Goal: Transaction & Acquisition: Purchase product/service

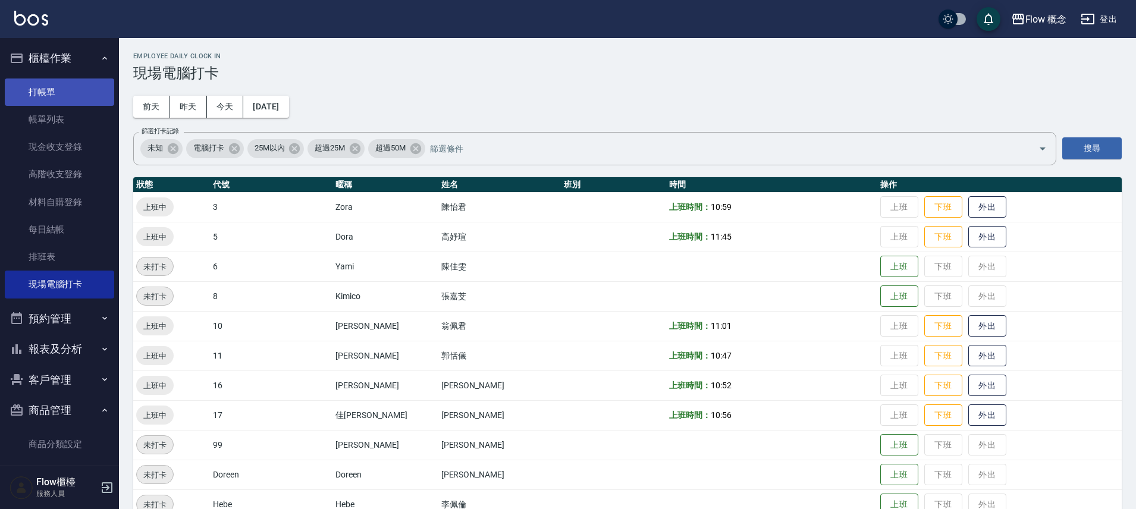
scroll to position [114, 0]
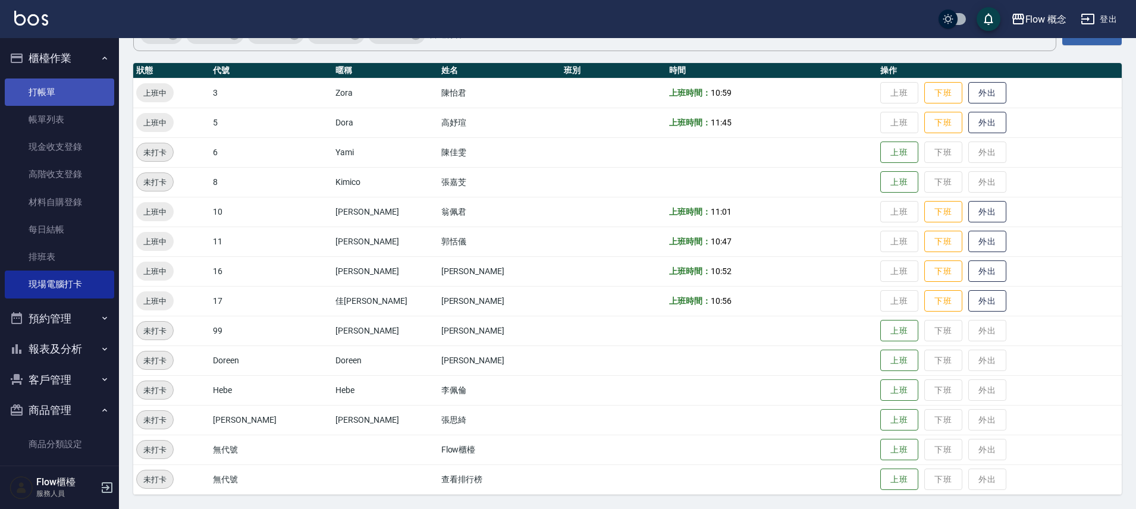
click at [80, 87] on link "打帳單" at bounding box center [59, 91] width 109 height 27
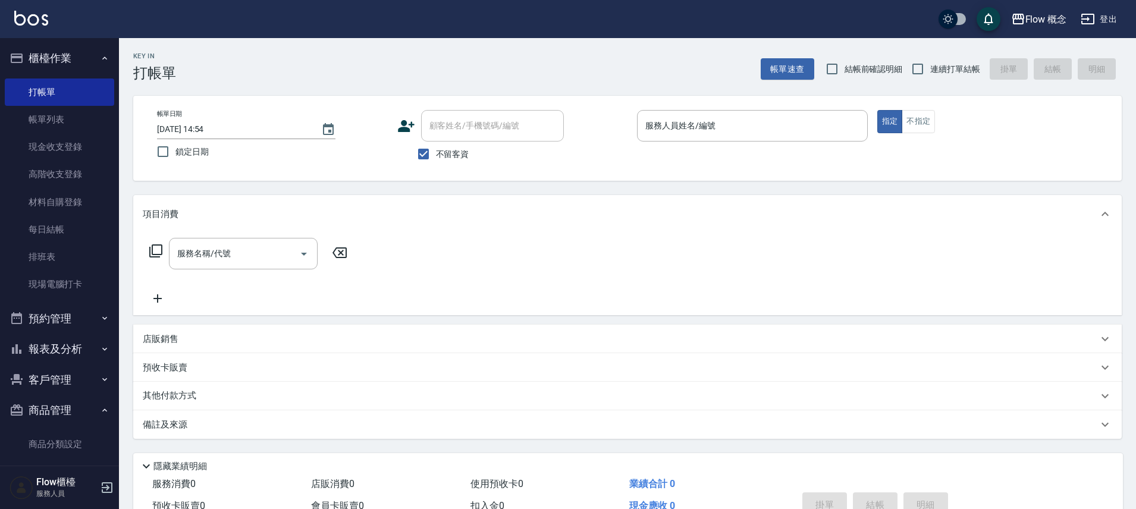
click at [451, 158] on span "不留客資" at bounding box center [452, 154] width 33 height 12
click at [436, 158] on input "不留客資" at bounding box center [423, 153] width 25 height 25
checkbox input "false"
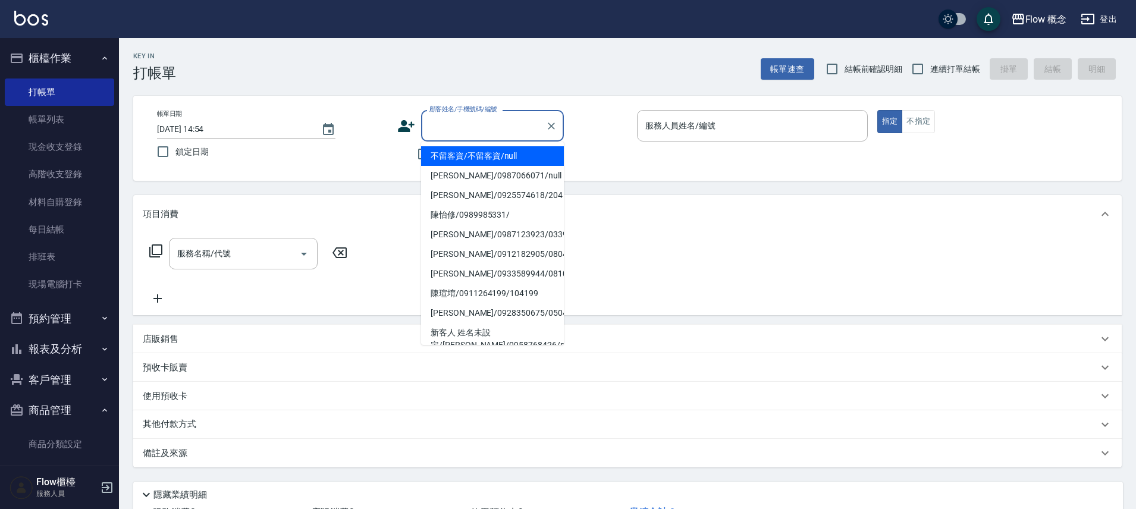
click at [452, 136] on input "顧客姓名/手機號碼/編號" at bounding box center [483, 125] width 114 height 21
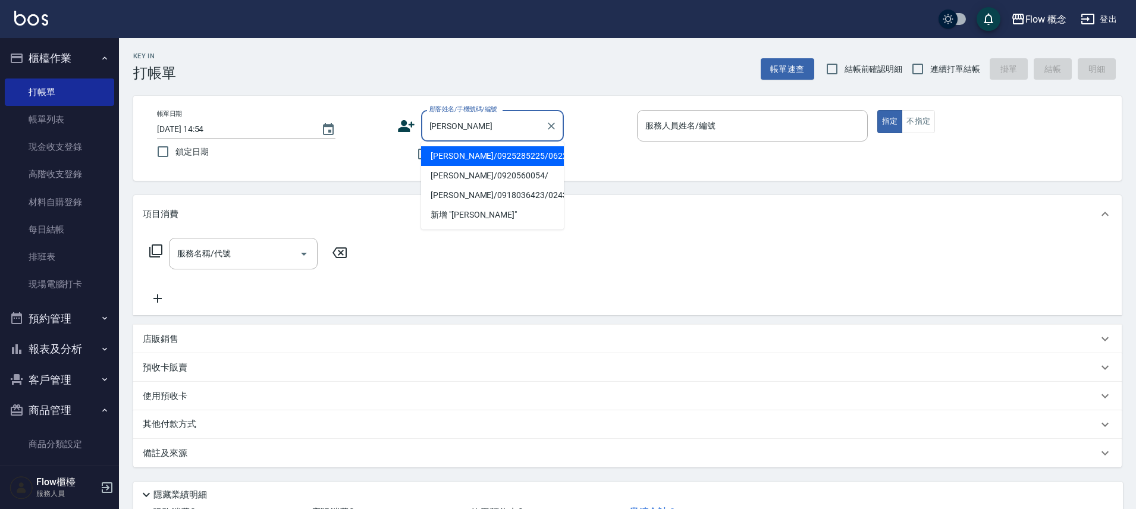
click at [470, 159] on li "[PERSON_NAME]/0925285225/06225" at bounding box center [492, 156] width 143 height 20
type input "[PERSON_NAME]/0925285225/06225"
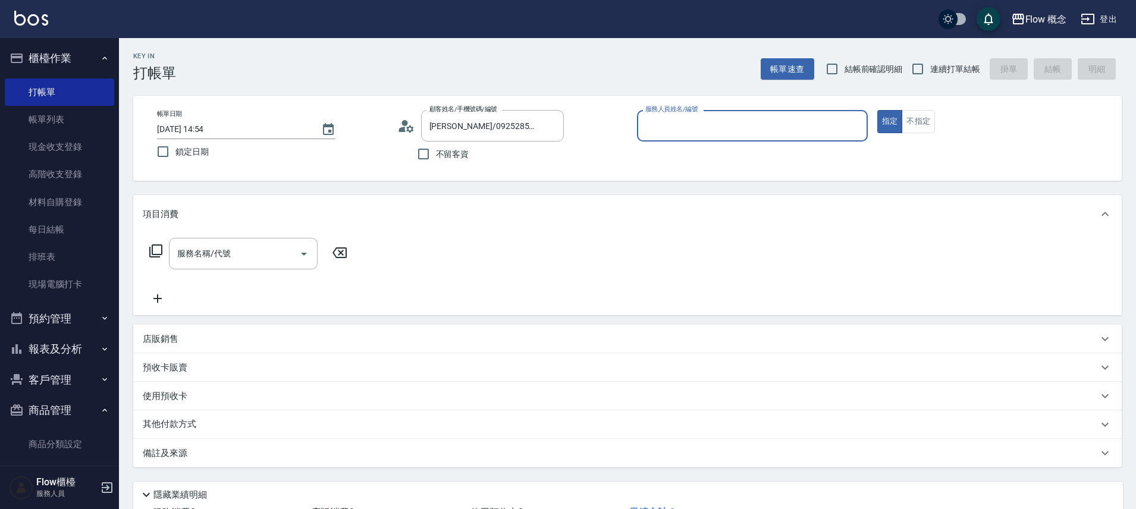
click at [661, 128] on input "服務人員姓名/編號" at bounding box center [752, 125] width 220 height 21
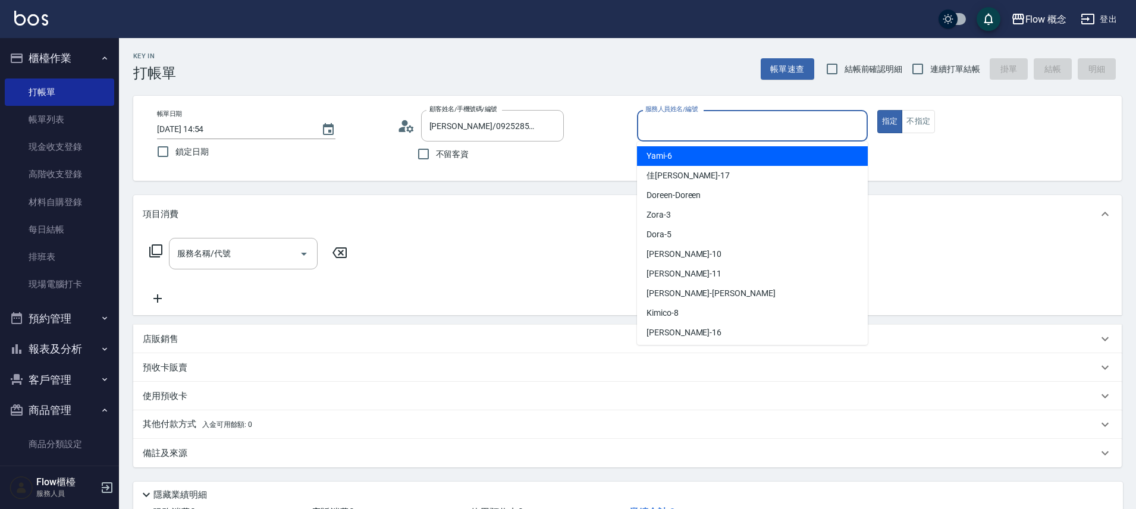
click at [665, 155] on span "Yami -6" at bounding box center [659, 156] width 26 height 12
type input "Yami-6"
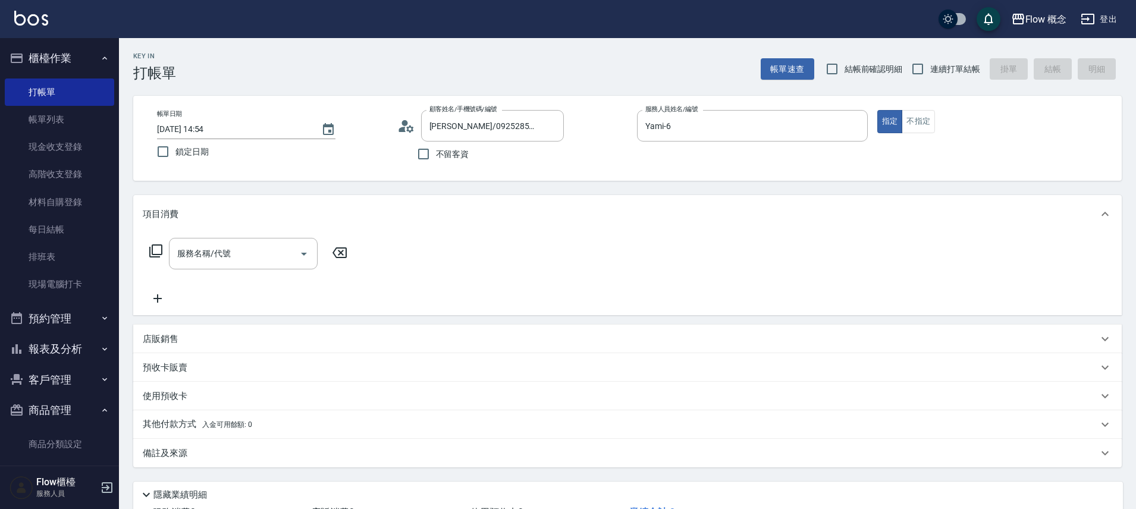
click at [159, 254] on icon at bounding box center [155, 250] width 13 height 13
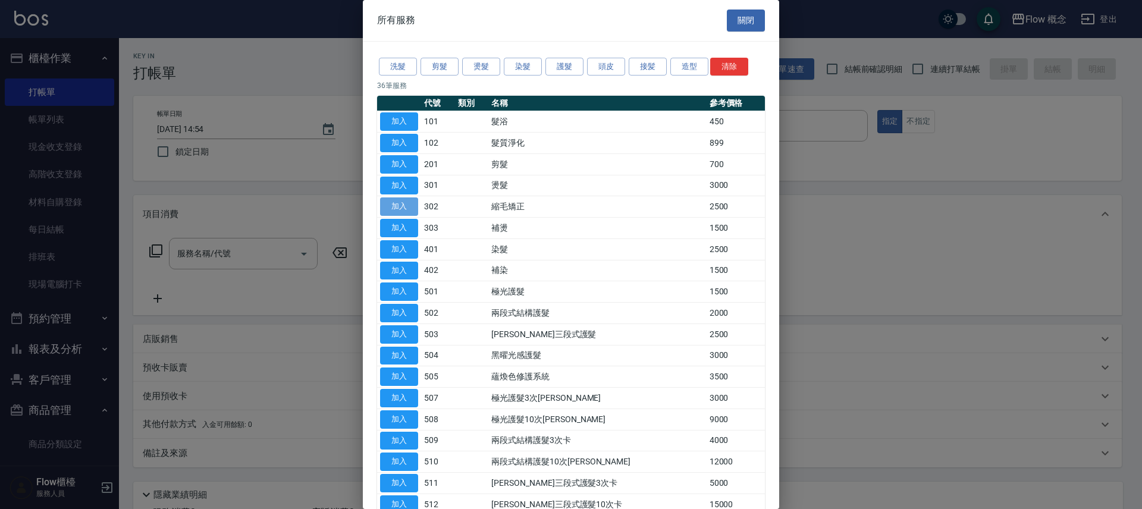
click at [392, 209] on button "加入" at bounding box center [399, 206] width 38 height 18
type input "縮毛矯正 (302)"
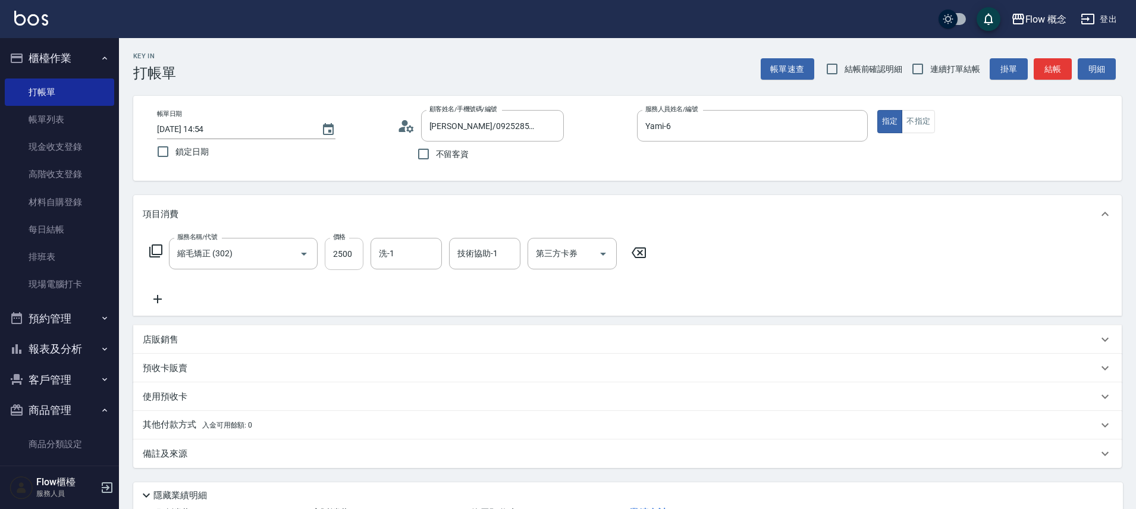
click at [342, 256] on input "2500" at bounding box center [344, 254] width 39 height 32
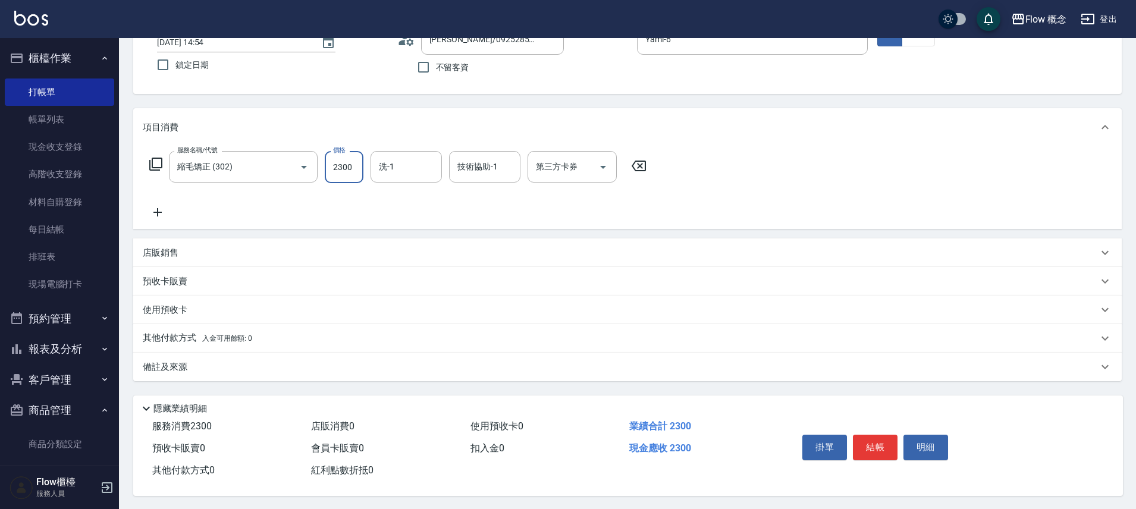
scroll to position [93, 0]
type input "2300"
click at [158, 340] on div "其他付款方式 入金可用餘額: 0" at bounding box center [627, 337] width 988 height 29
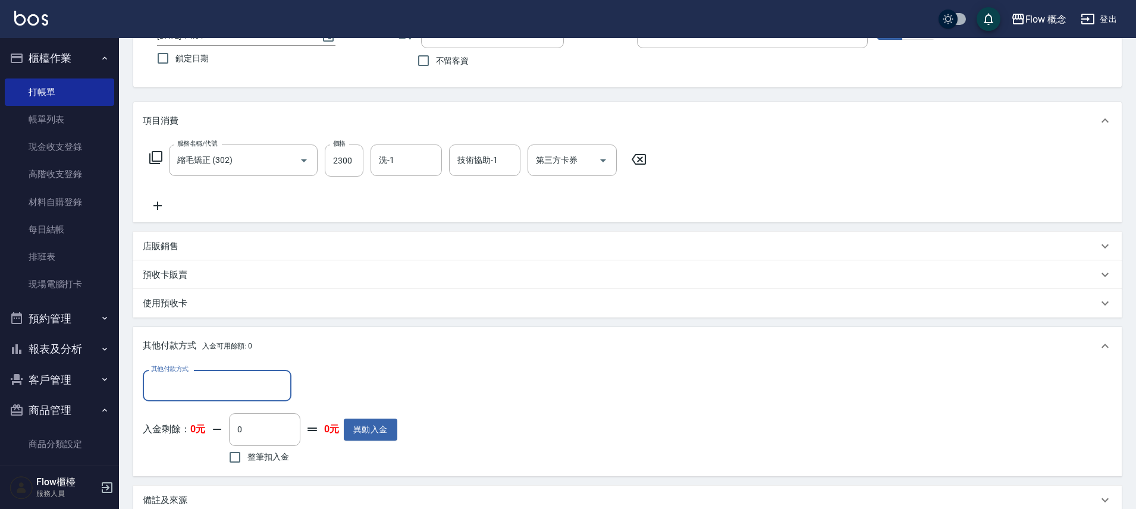
scroll to position [0, 0]
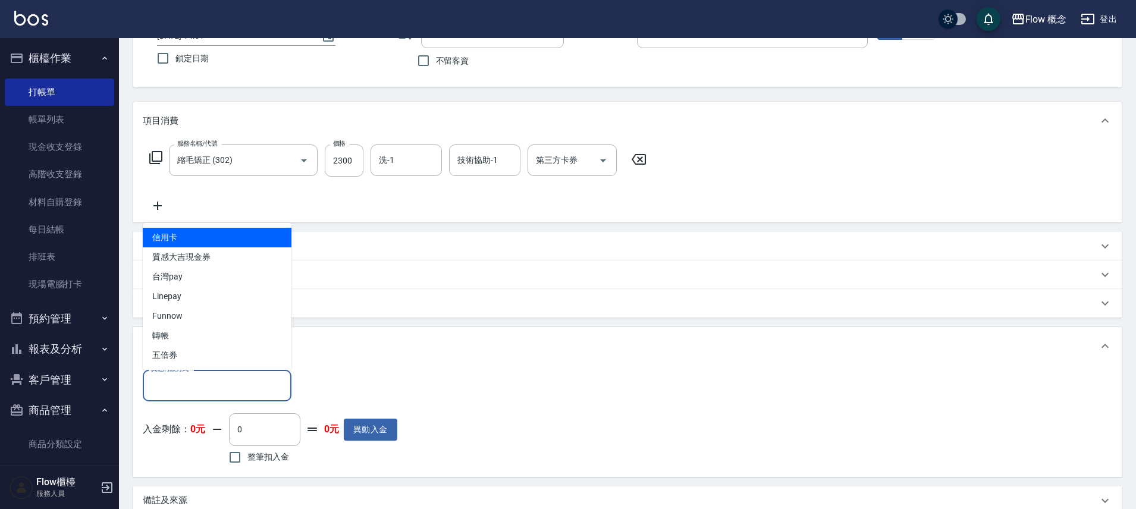
click at [222, 381] on input "其他付款方式" at bounding box center [217, 385] width 138 height 21
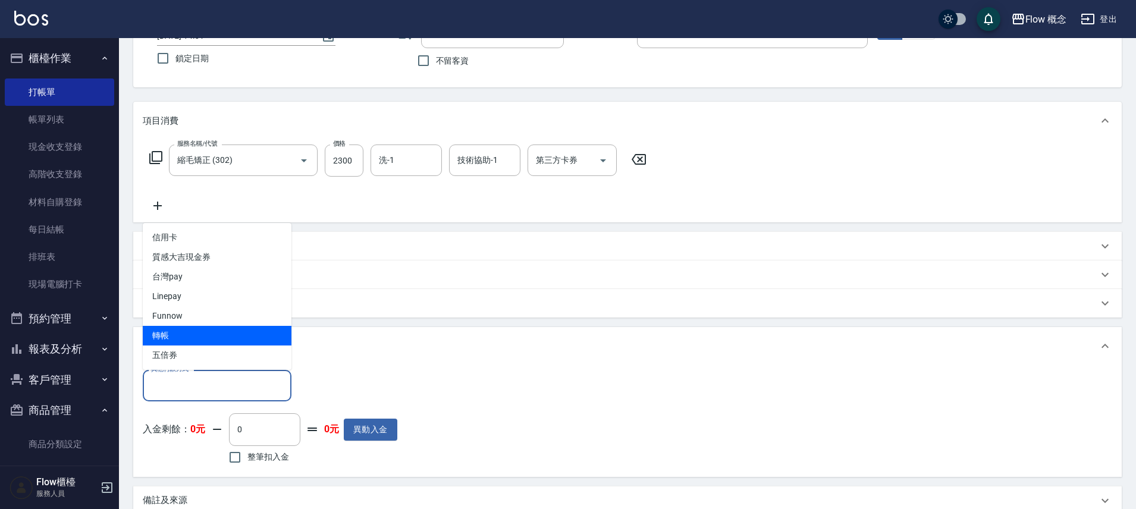
click at [195, 342] on span "轉帳" at bounding box center [217, 336] width 149 height 20
type input "轉帳"
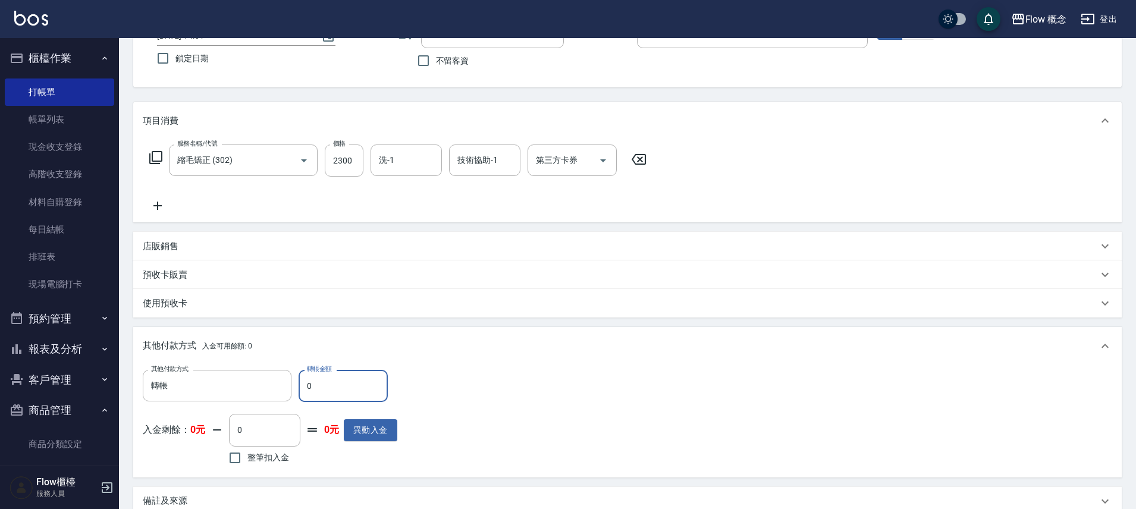
click at [331, 385] on input "0" at bounding box center [342, 386] width 89 height 32
type input "2300"
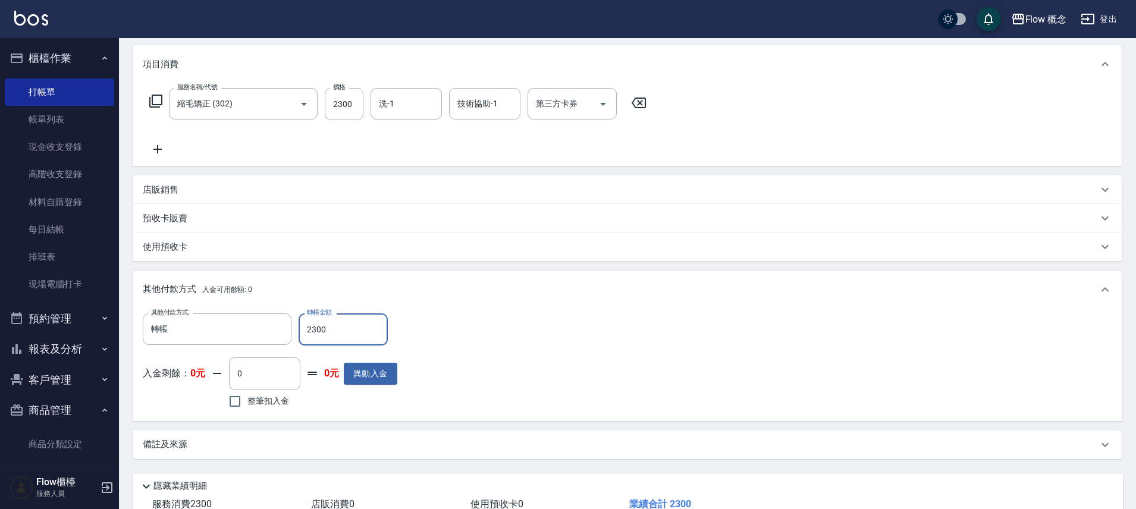
scroll to position [234, 0]
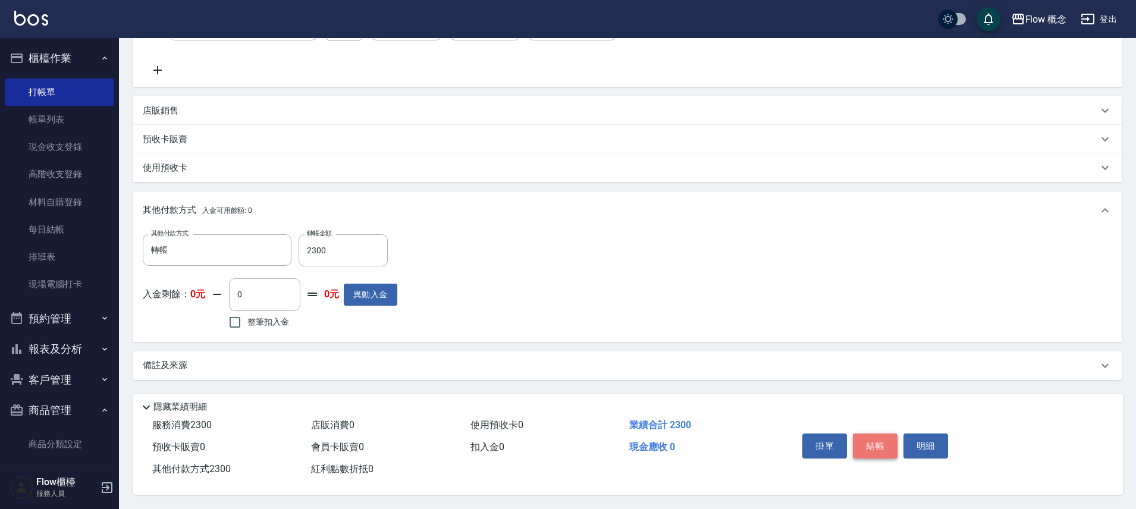
click at [869, 437] on button "結帳" at bounding box center [875, 445] width 45 height 25
